Goal: Transaction & Acquisition: Book appointment/travel/reservation

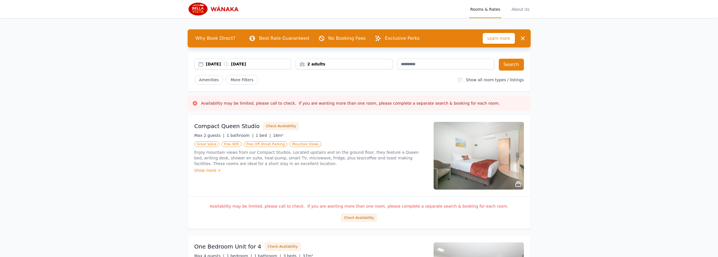
click at [318, 62] on div "2 adults" at bounding box center [344, 64] width 97 height 6
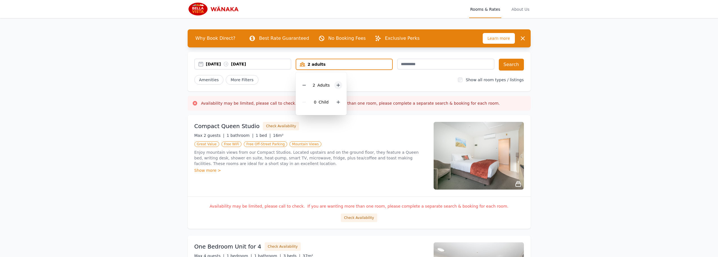
click at [341, 86] on div at bounding box center [338, 85] width 8 height 8
click at [340, 86] on div at bounding box center [338, 85] width 8 height 8
click at [339, 100] on icon at bounding box center [338, 102] width 5 height 5
click at [399, 85] on div "[DATE] [DATE] 4 adults, 2 children 4 Adult s 2 Child ren Search Amenities More …" at bounding box center [359, 72] width 343 height 40
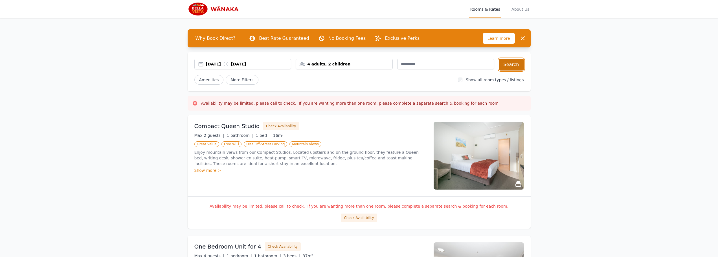
click at [511, 67] on button "Search" at bounding box center [511, 65] width 25 height 12
drag, startPoint x: 391, startPoint y: 162, endPoint x: 376, endPoint y: 90, distance: 73.8
